Goal: Task Accomplishment & Management: Manage account settings

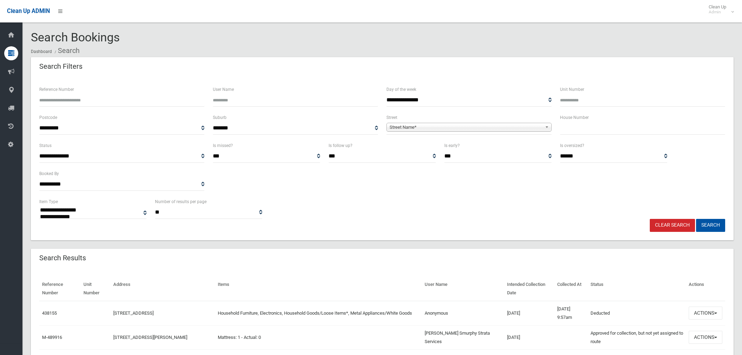
select select
click at [579, 130] on input "text" at bounding box center [642, 128] width 165 height 13
type input "**"
click at [469, 124] on span "Street Name*" at bounding box center [466, 127] width 153 height 8
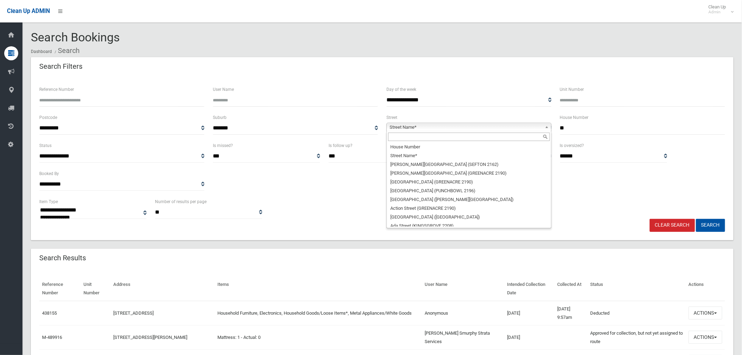
click at [429, 139] on input "text" at bounding box center [469, 137] width 162 height 8
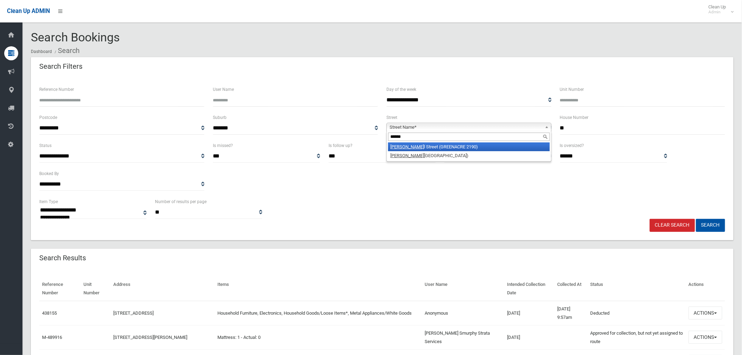
type input "******"
click at [446, 149] on li "Russel l Street (GREENACRE 2190)" at bounding box center [469, 146] width 162 height 9
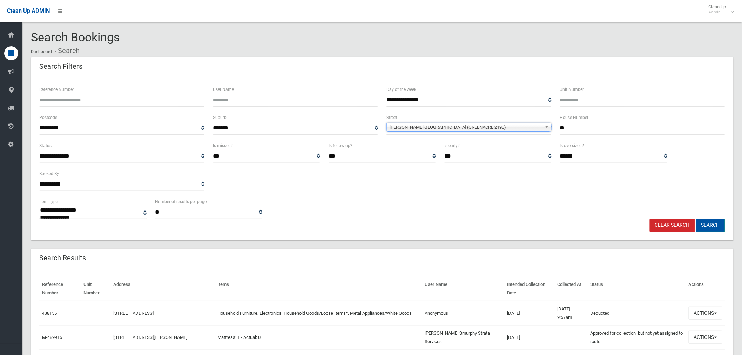
click at [717, 226] on button "Search" at bounding box center [710, 225] width 29 height 13
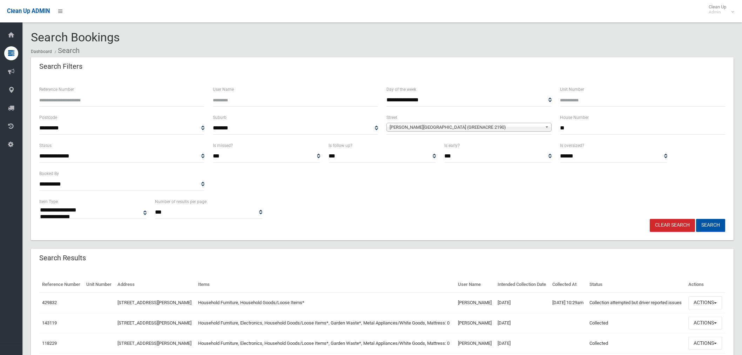
select select
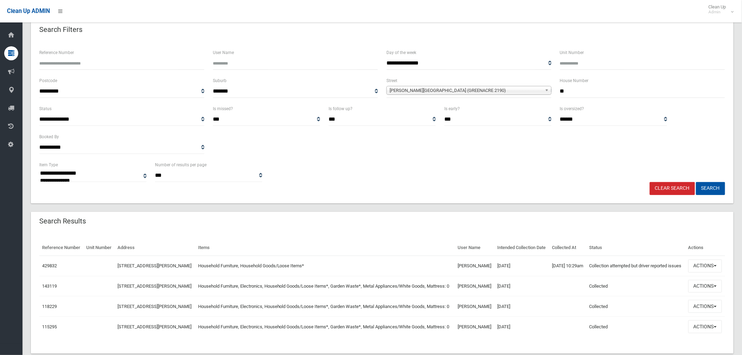
scroll to position [76, 0]
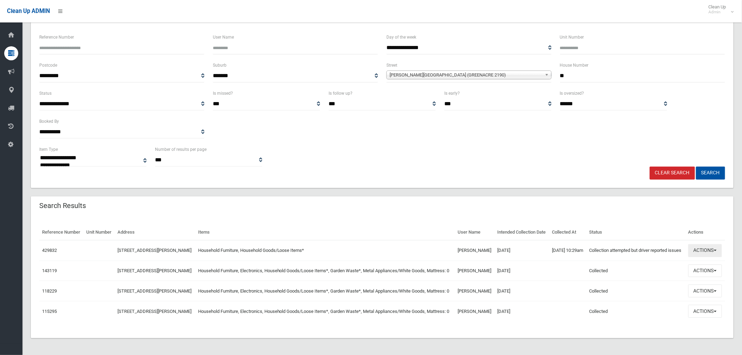
click at [706, 244] on button "Actions" at bounding box center [705, 250] width 34 height 13
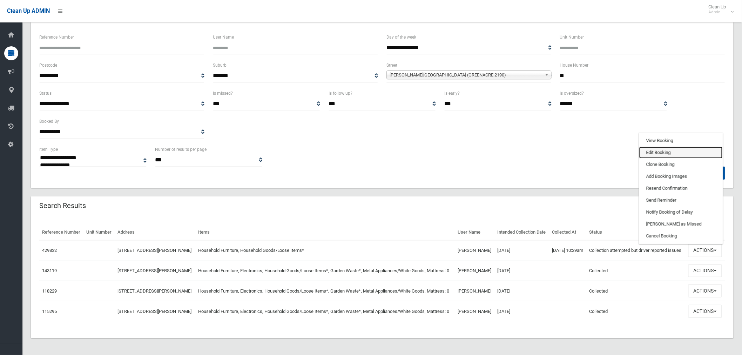
click at [661, 147] on link "Edit Booking" at bounding box center [680, 153] width 83 height 12
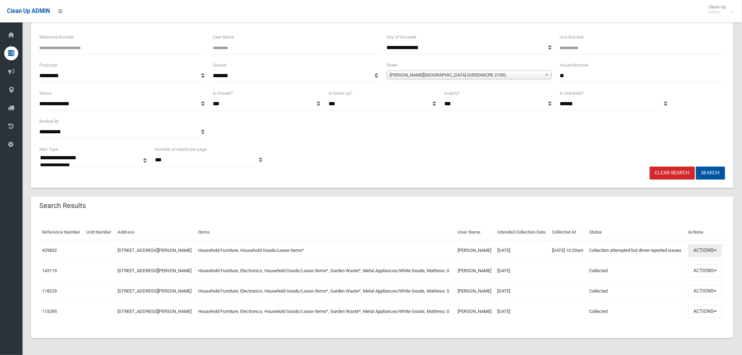
click at [706, 244] on button "Actions" at bounding box center [705, 250] width 34 height 13
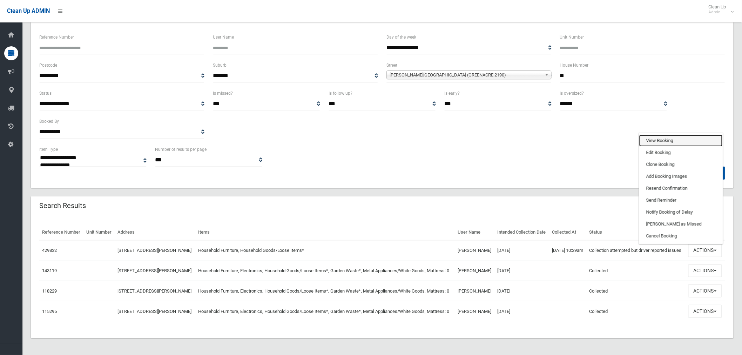
click at [664, 135] on link "View Booking" at bounding box center [680, 141] width 83 height 12
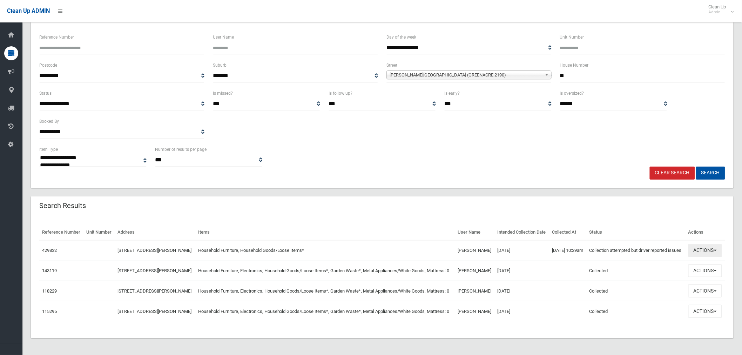
click at [696, 244] on button "Actions" at bounding box center [705, 250] width 34 height 13
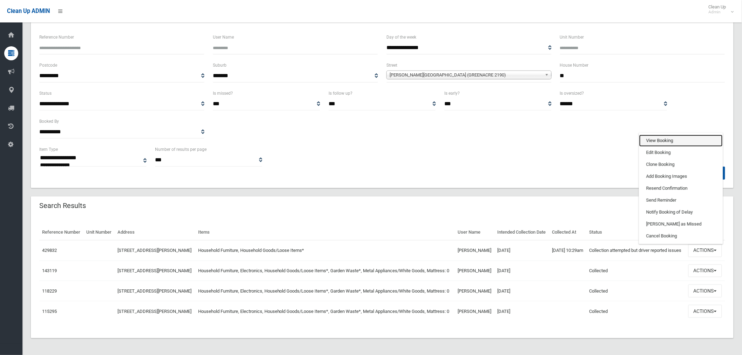
click at [656, 135] on link "View Booking" at bounding box center [680, 141] width 83 height 12
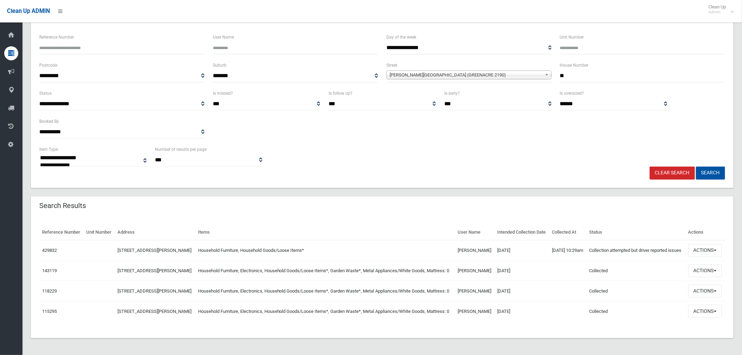
click at [360, 167] on div "Clear Search Search" at bounding box center [382, 173] width 694 height 13
click at [339, 158] on div "**********" at bounding box center [382, 106] width 703 height 163
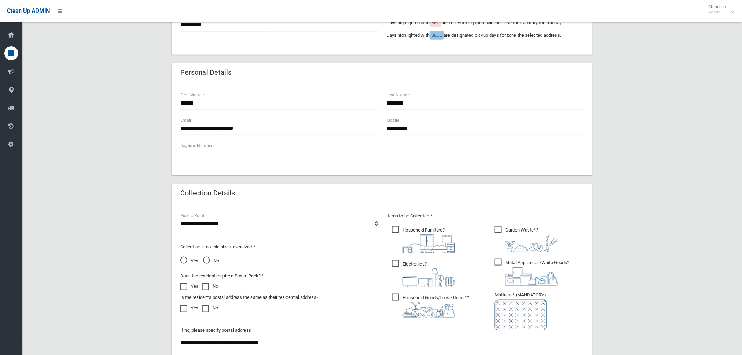
scroll to position [117, 0]
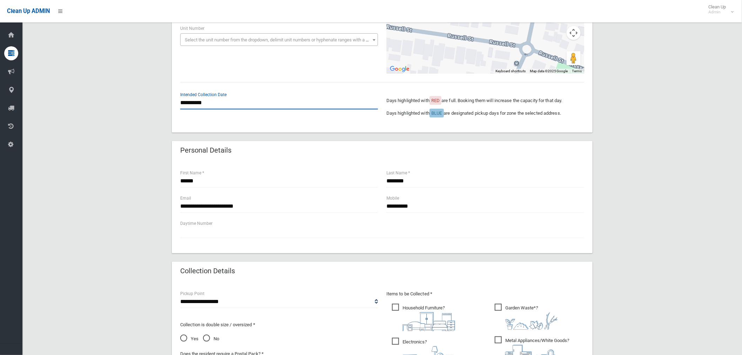
drag, startPoint x: 194, startPoint y: 104, endPoint x: 211, endPoint y: 106, distance: 17.3
click at [195, 104] on input "**********" at bounding box center [279, 102] width 198 height 13
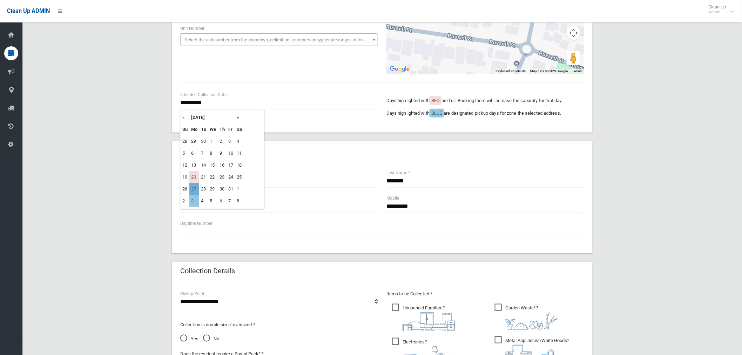
click at [192, 189] on td "27" at bounding box center [194, 189] width 10 height 12
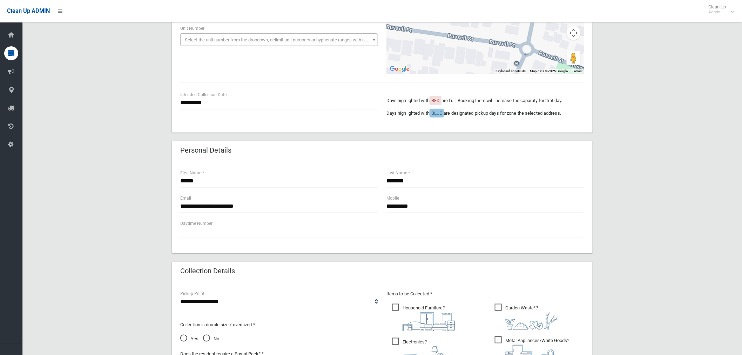
type input "**********"
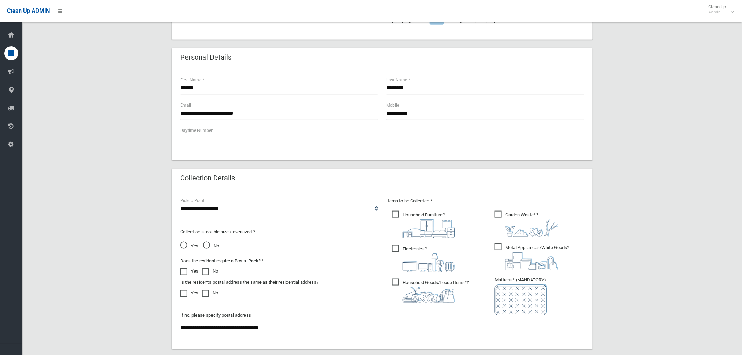
scroll to position [234, 0]
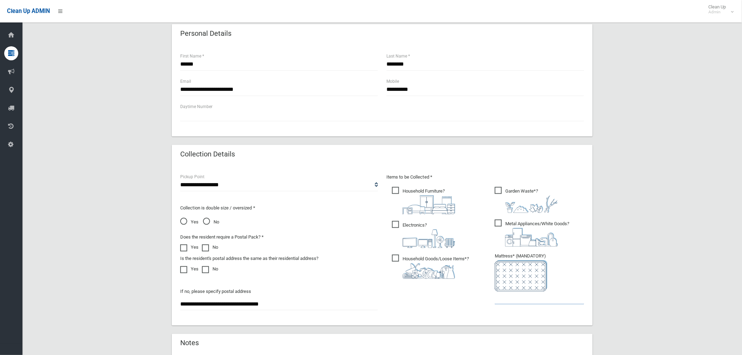
drag, startPoint x: 506, startPoint y: 293, endPoint x: 420, endPoint y: 257, distance: 93.2
click at [502, 290] on li "Mattress* (MANDATORY)" at bounding box center [539, 278] width 89 height 53
drag, startPoint x: 393, startPoint y: 224, endPoint x: 434, endPoint y: 224, distance: 40.3
click at [398, 224] on span "Electronics ?" at bounding box center [423, 234] width 63 height 27
drag, startPoint x: 498, startPoint y: 221, endPoint x: 504, endPoint y: 192, distance: 29.7
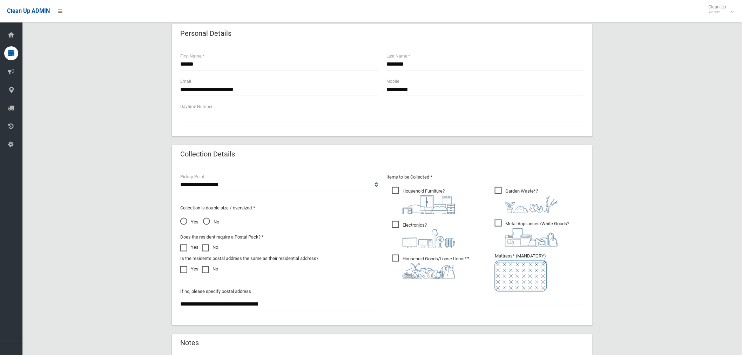
click at [498, 220] on span "Metal Appliances/White Goods ?" at bounding box center [532, 232] width 74 height 27
drag, startPoint x: 497, startPoint y: 191, endPoint x: 504, endPoint y: 230, distance: 38.8
click at [505, 203] on span "Garden Waste* ?" at bounding box center [526, 200] width 63 height 26
drag, startPoint x: 498, startPoint y: 191, endPoint x: 499, endPoint y: 195, distance: 3.6
click at [498, 192] on span "Garden Waste* ?" at bounding box center [526, 200] width 63 height 26
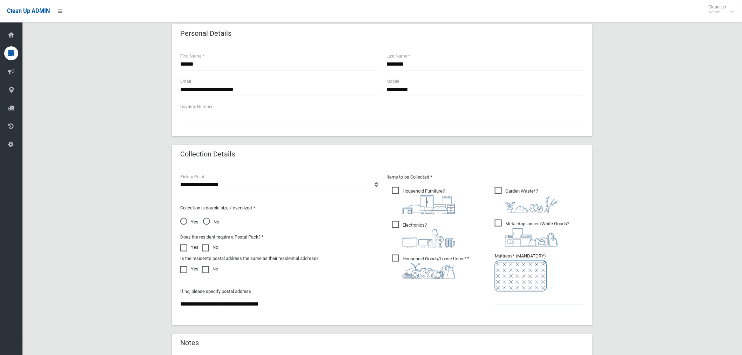
click at [525, 299] on input "text" at bounding box center [539, 297] width 89 height 13
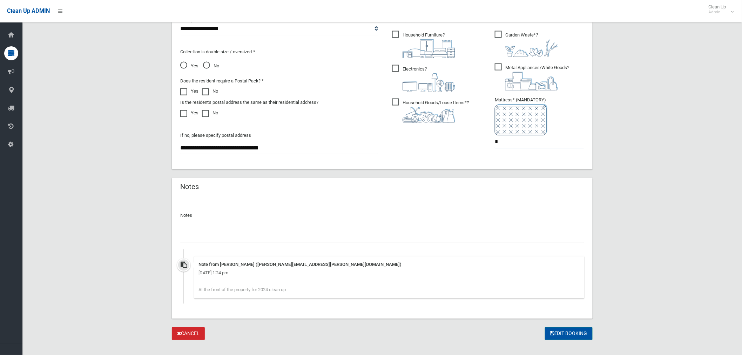
type input "*"
click at [581, 332] on button "Edit Booking" at bounding box center [569, 333] width 48 height 13
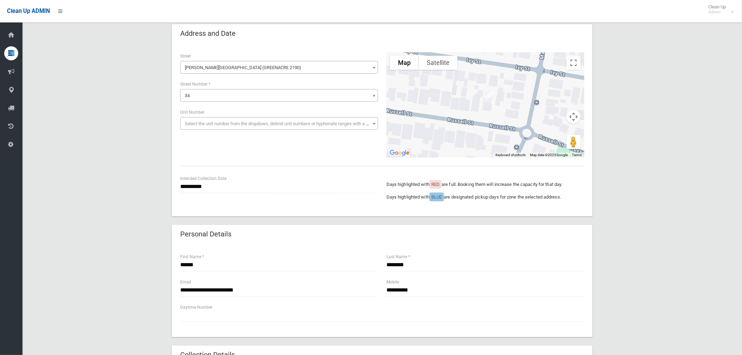
scroll to position [0, 0]
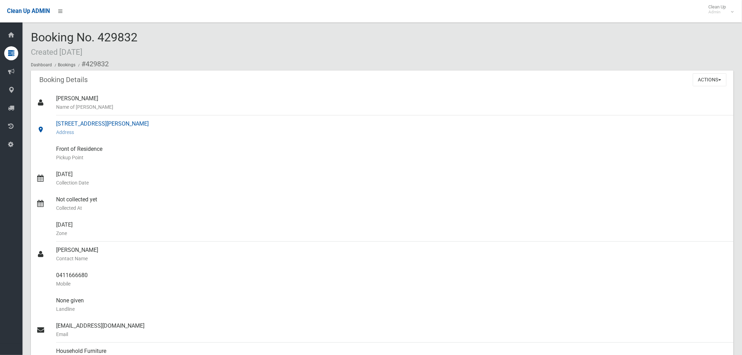
drag, startPoint x: 164, startPoint y: 124, endPoint x: 53, endPoint y: 128, distance: 111.2
click at [53, 128] on link "34 Russell Street, GREENACRE NSW 2190 Address" at bounding box center [382, 127] width 703 height 25
drag, startPoint x: 62, startPoint y: 124, endPoint x: 709, endPoint y: 78, distance: 649.3
click at [709, 78] on button "Actions" at bounding box center [710, 79] width 34 height 13
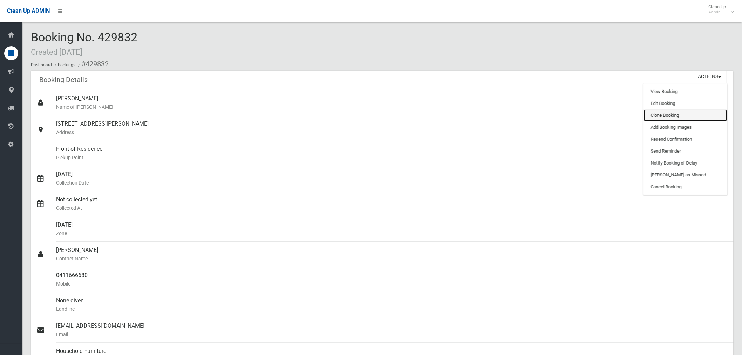
click at [678, 116] on link "Clone Booking" at bounding box center [685, 115] width 83 height 12
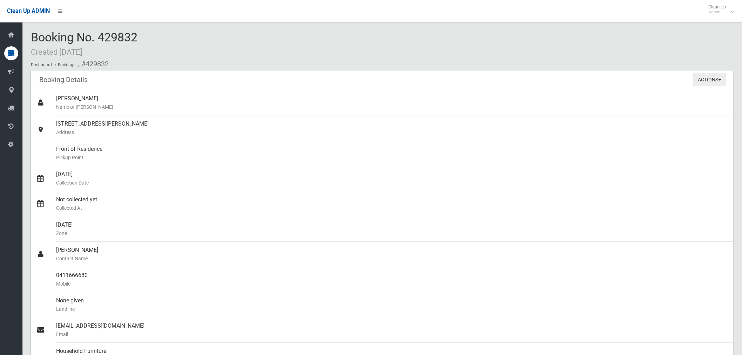
click at [696, 79] on button "Actions" at bounding box center [710, 79] width 34 height 13
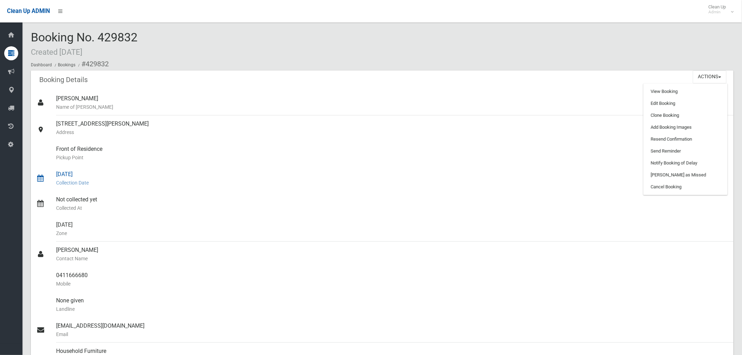
click at [277, 170] on div "[DATE] Collection Date" at bounding box center [392, 178] width 672 height 25
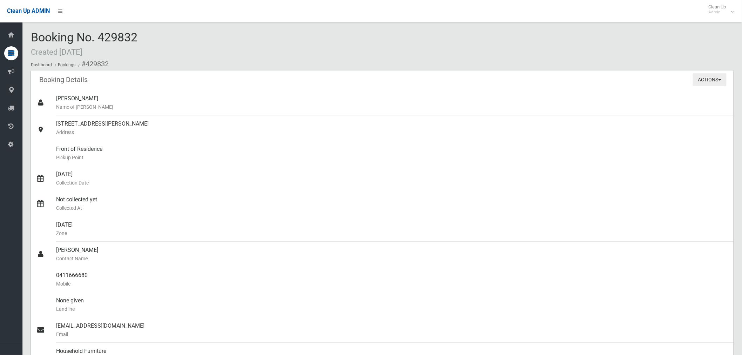
click at [696, 81] on button "Actions" at bounding box center [710, 79] width 34 height 13
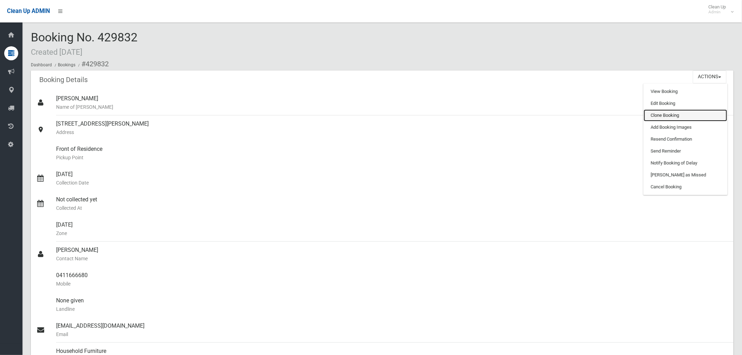
click at [671, 114] on link "Clone Booking" at bounding box center [685, 115] width 83 height 12
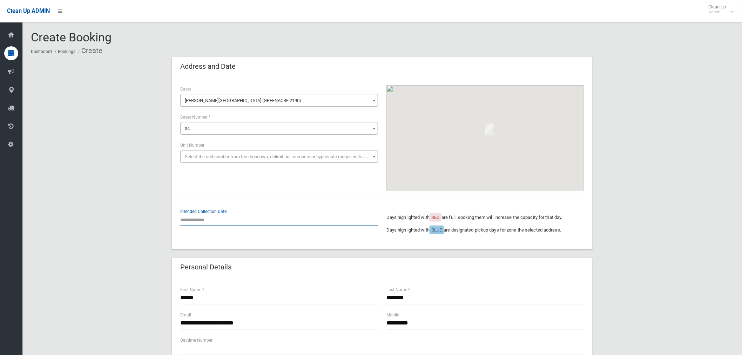
click at [201, 219] on input "text" at bounding box center [279, 219] width 198 height 13
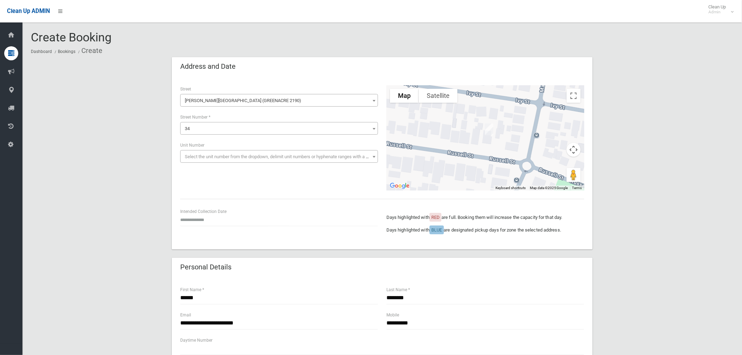
click at [208, 218] on input "text" at bounding box center [279, 219] width 198 height 13
click at [195, 193] on td "27" at bounding box center [194, 191] width 10 height 12
type input "**********"
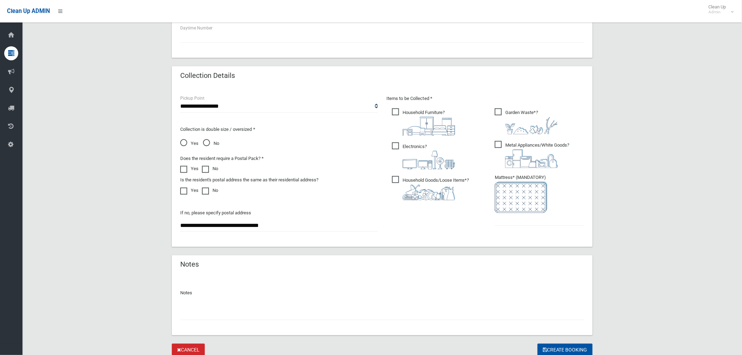
scroll to position [338, 0]
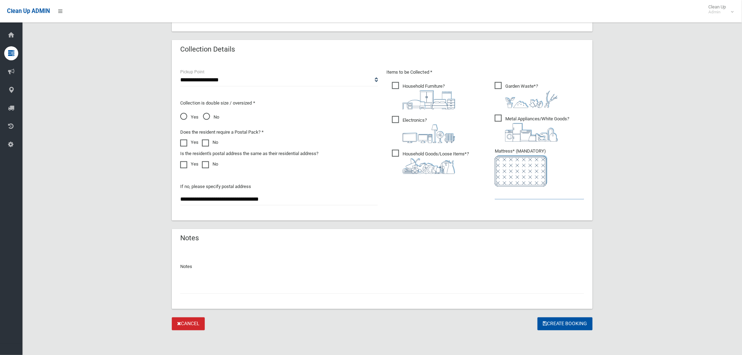
click at [510, 191] on input "text" at bounding box center [539, 193] width 89 height 13
type input "*"
click at [576, 317] on button "Create Booking" at bounding box center [564, 323] width 55 height 13
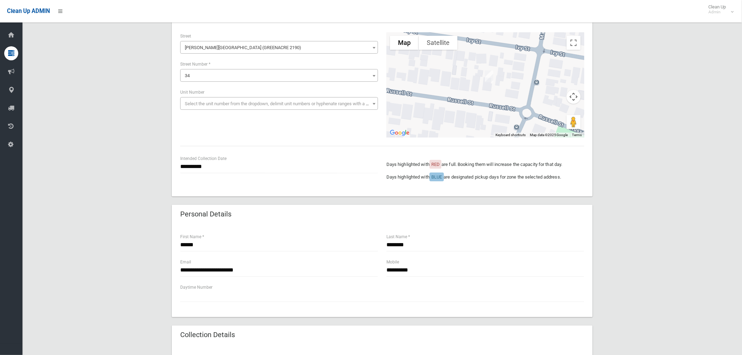
scroll to position [0, 0]
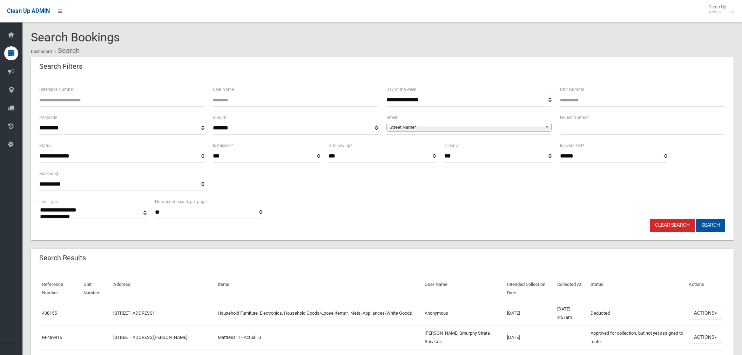
select select
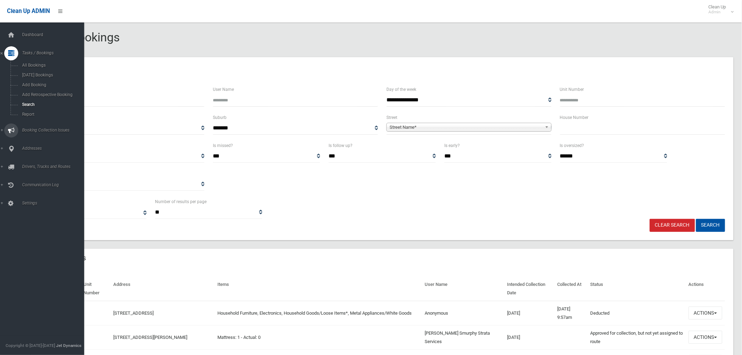
click at [3, 131] on link "Booking Collection Issues" at bounding box center [45, 130] width 90 height 14
click at [4, 70] on link "Booking Collection Issues" at bounding box center [45, 72] width 90 height 14
drag, startPoint x: 4, startPoint y: 89, endPoint x: 32, endPoint y: 88, distance: 28.1
click at [32, 88] on span "Addresses" at bounding box center [55, 89] width 70 height 5
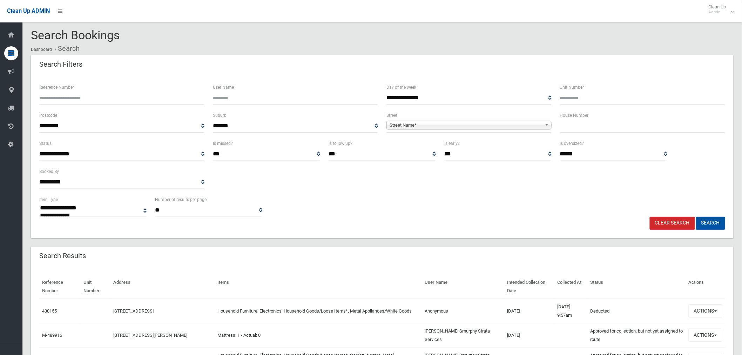
scroll to position [117, 0]
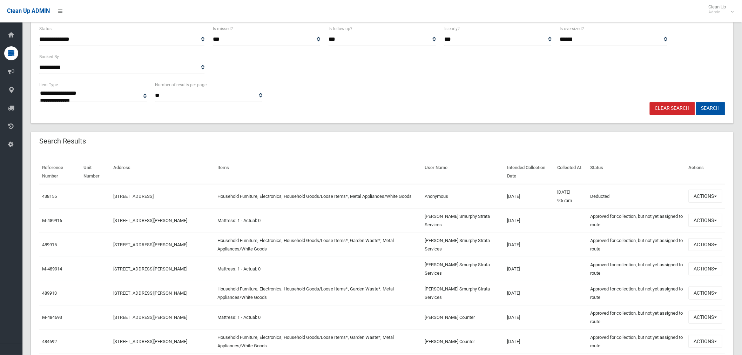
click at [309, 103] on div "Clear Search Search" at bounding box center [382, 108] width 694 height 13
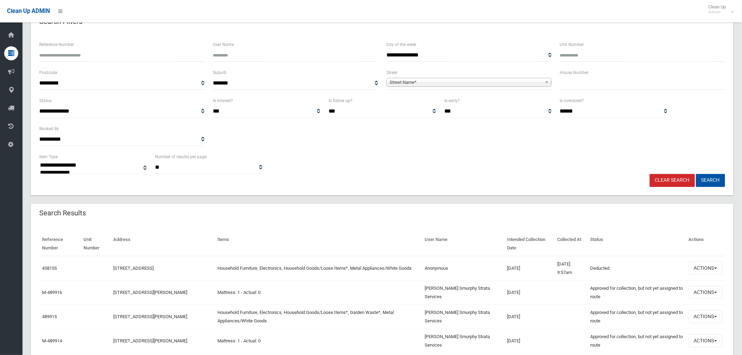
scroll to position [0, 0]
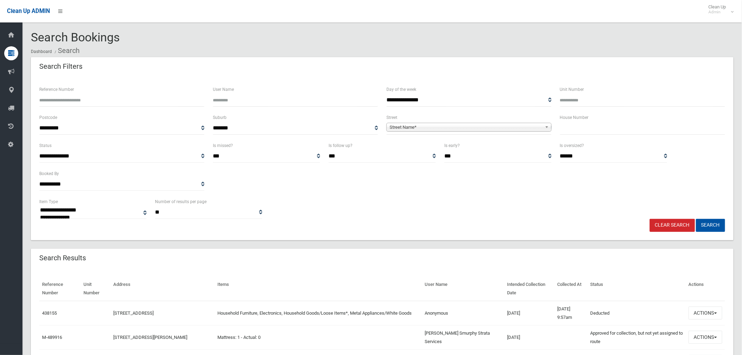
click at [577, 125] on input "text" at bounding box center [642, 128] width 165 height 13
type input "**"
click at [446, 130] on span "Street Name*" at bounding box center [466, 127] width 153 height 8
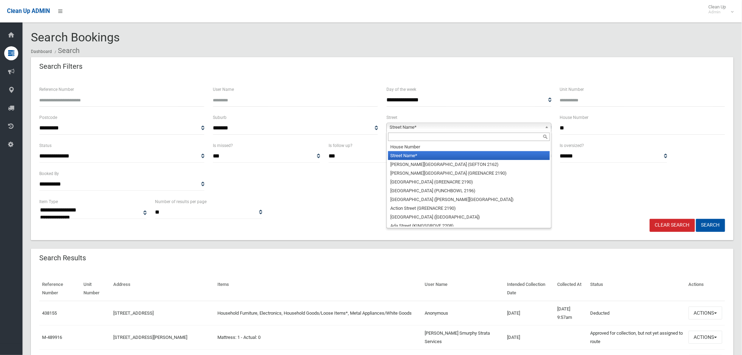
click at [433, 138] on input "text" at bounding box center [469, 137] width 162 height 8
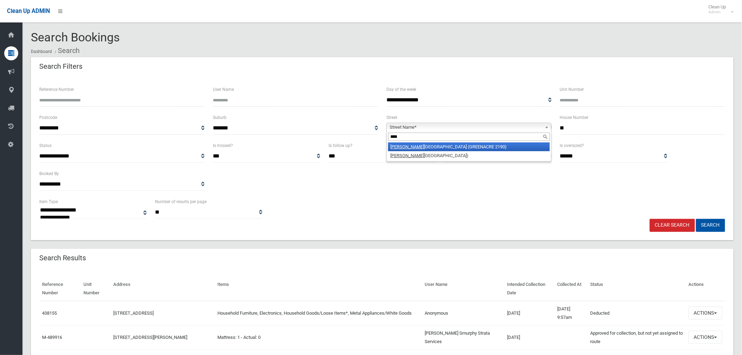
type input "****"
click at [451, 146] on li "Russ ell Street (GREENACRE 2190)" at bounding box center [469, 146] width 162 height 9
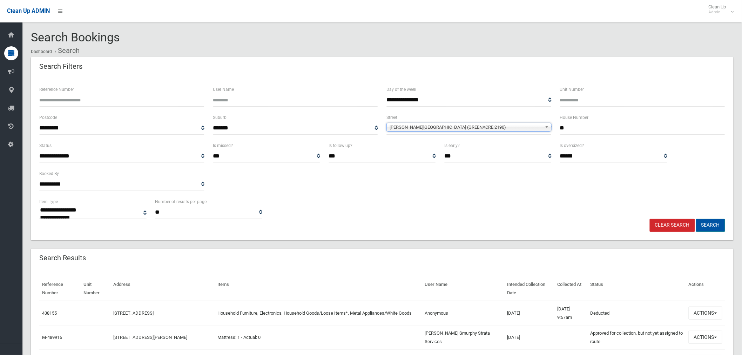
click at [710, 224] on button "Search" at bounding box center [710, 225] width 29 height 13
click at [716, 222] on button "Search" at bounding box center [710, 225] width 29 height 13
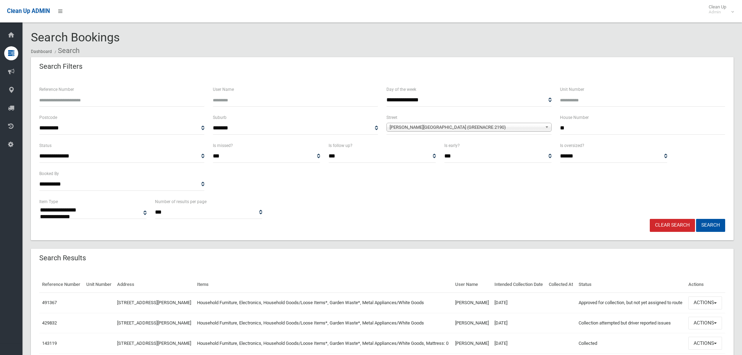
select select
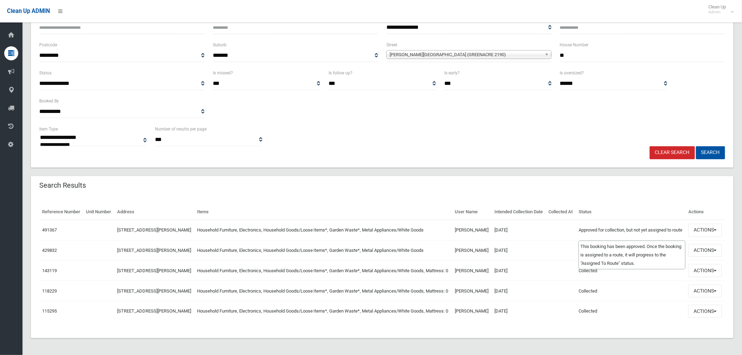
scroll to position [100, 0]
click at [702, 244] on button "Actions" at bounding box center [705, 250] width 34 height 13
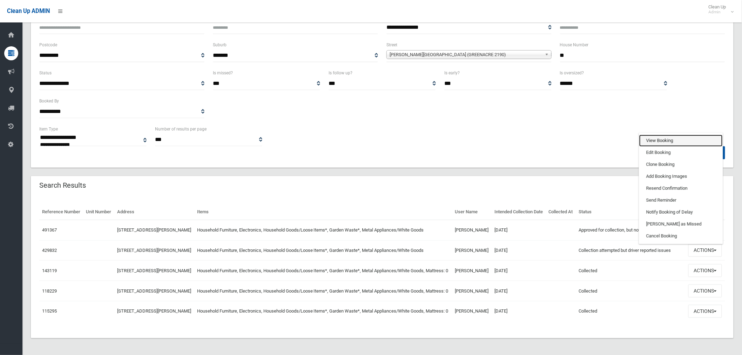
click at [661, 135] on link "View Booking" at bounding box center [680, 141] width 83 height 12
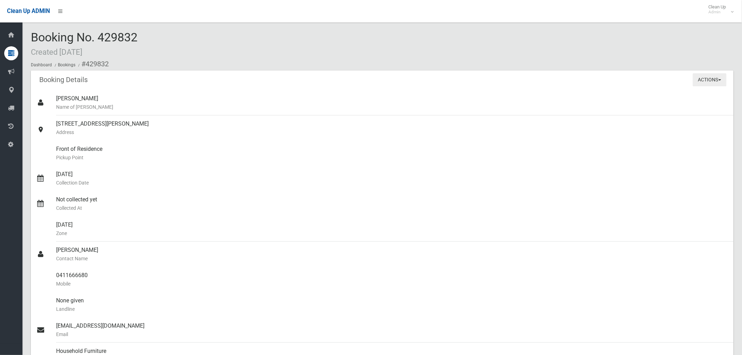
click at [712, 81] on button "Actions" at bounding box center [710, 79] width 34 height 13
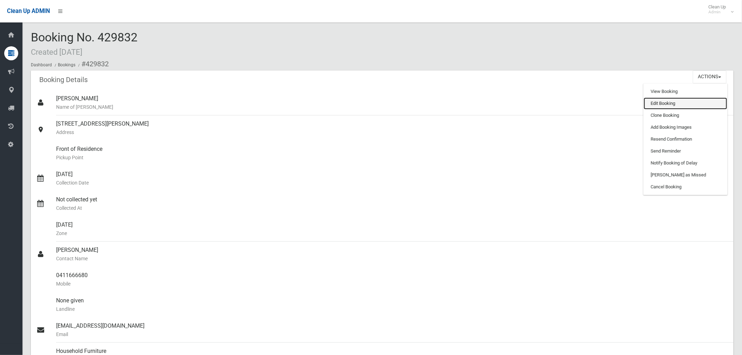
click at [670, 106] on link "Edit Booking" at bounding box center [685, 103] width 83 height 12
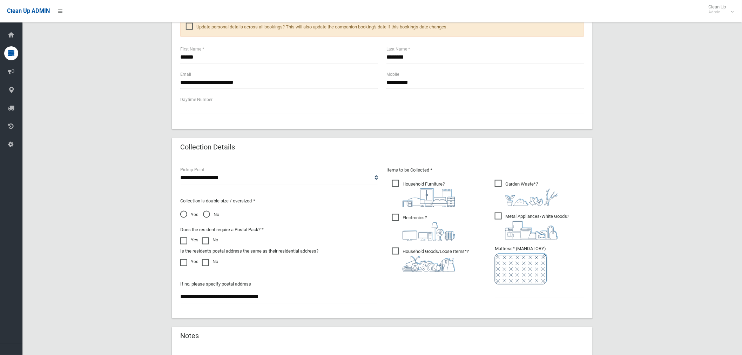
scroll to position [428, 0]
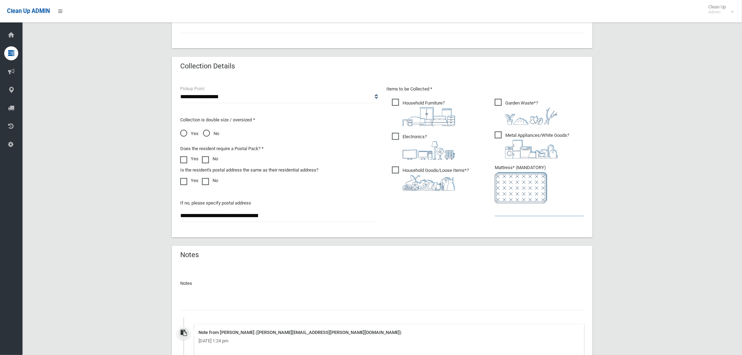
click at [502, 210] on input "text" at bounding box center [539, 209] width 89 height 13
type input "*"
click at [241, 300] on input "text" at bounding box center [382, 304] width 404 height 13
click at [275, 300] on input "text" at bounding box center [382, 304] width 404 height 13
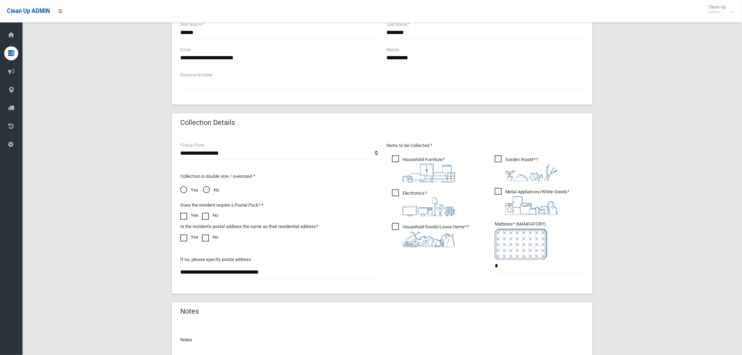
scroll to position [311, 0]
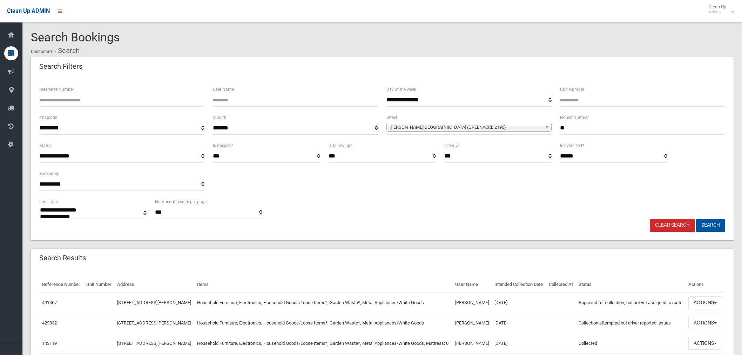
select select
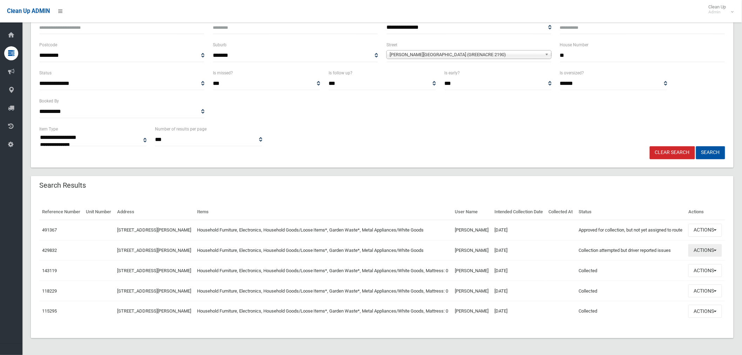
click at [696, 257] on button "Actions" at bounding box center [705, 250] width 34 height 13
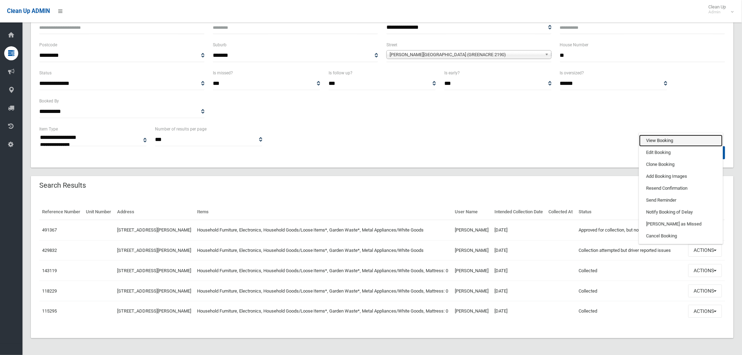
click at [672, 147] on link "View Booking" at bounding box center [680, 141] width 83 height 12
